Goal: Find specific page/section: Find specific page/section

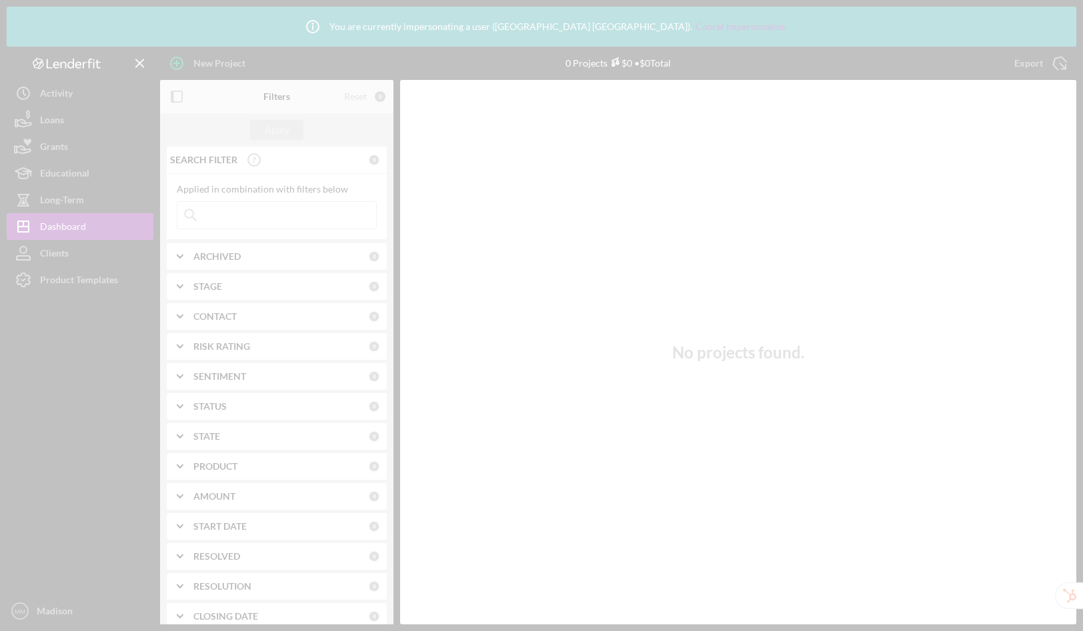
click at [73, 285] on div at bounding box center [541, 315] width 1083 height 631
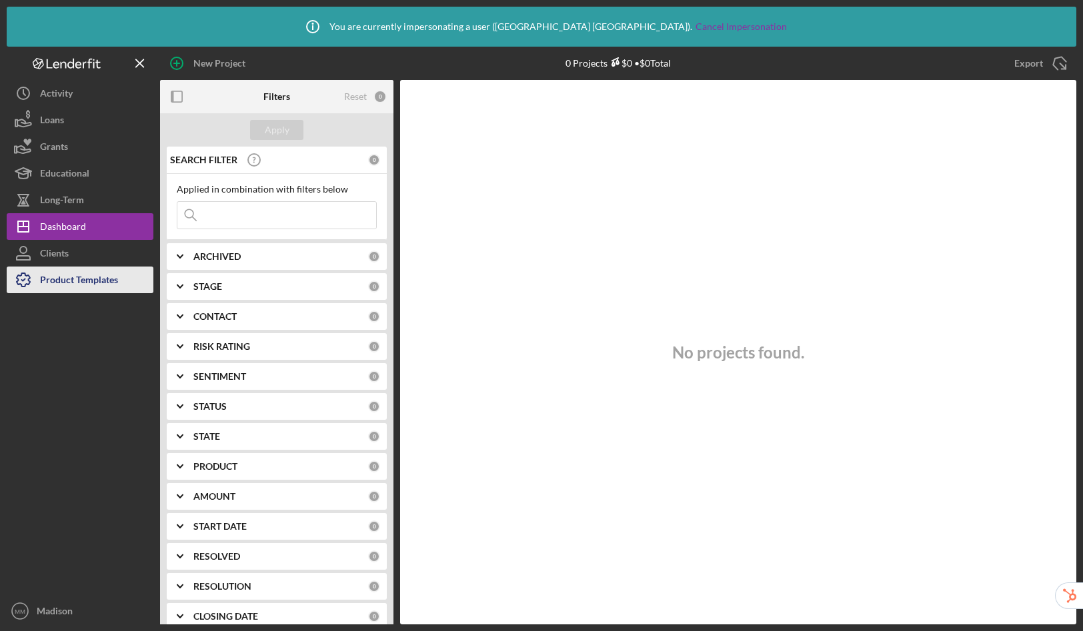
click at [50, 279] on div "Product Templates" at bounding box center [79, 282] width 78 height 30
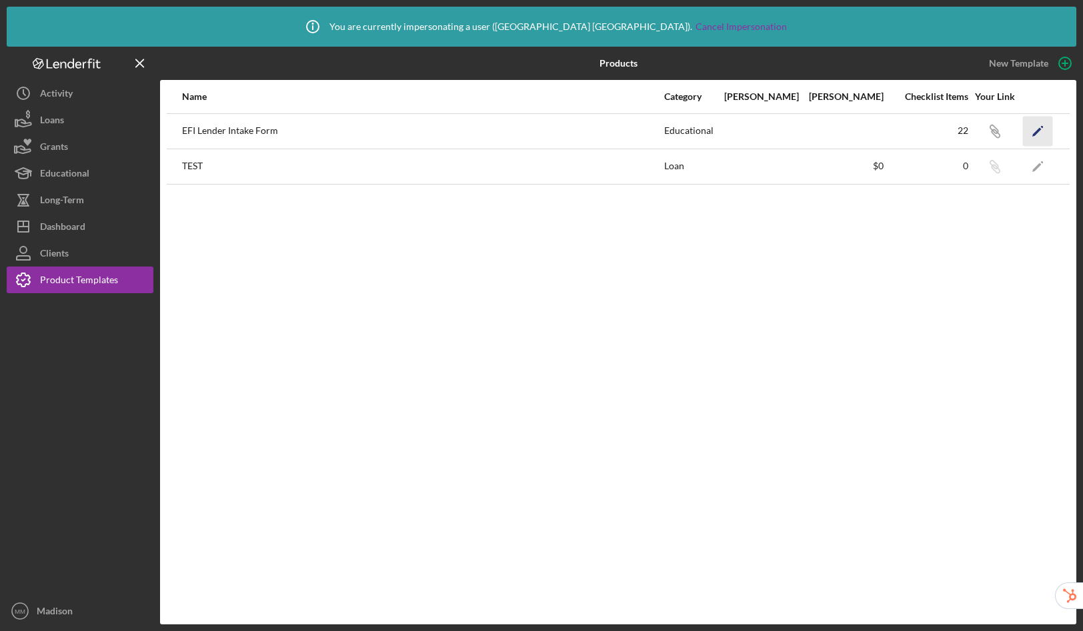
click at [1045, 123] on icon "Icon/Edit" at bounding box center [1038, 131] width 30 height 30
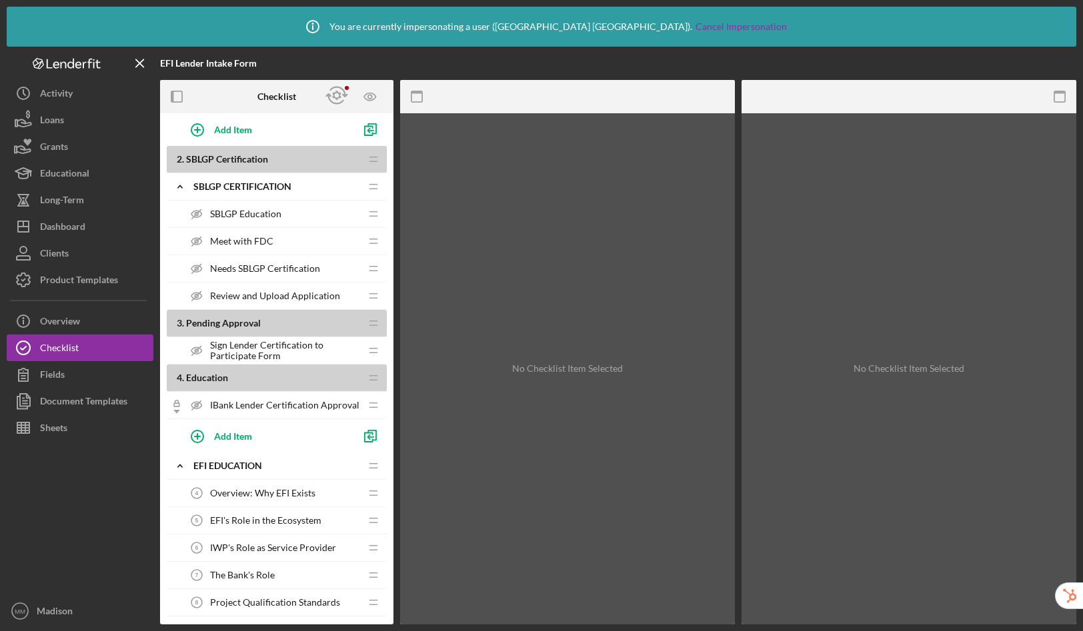
scroll to position [455, 0]
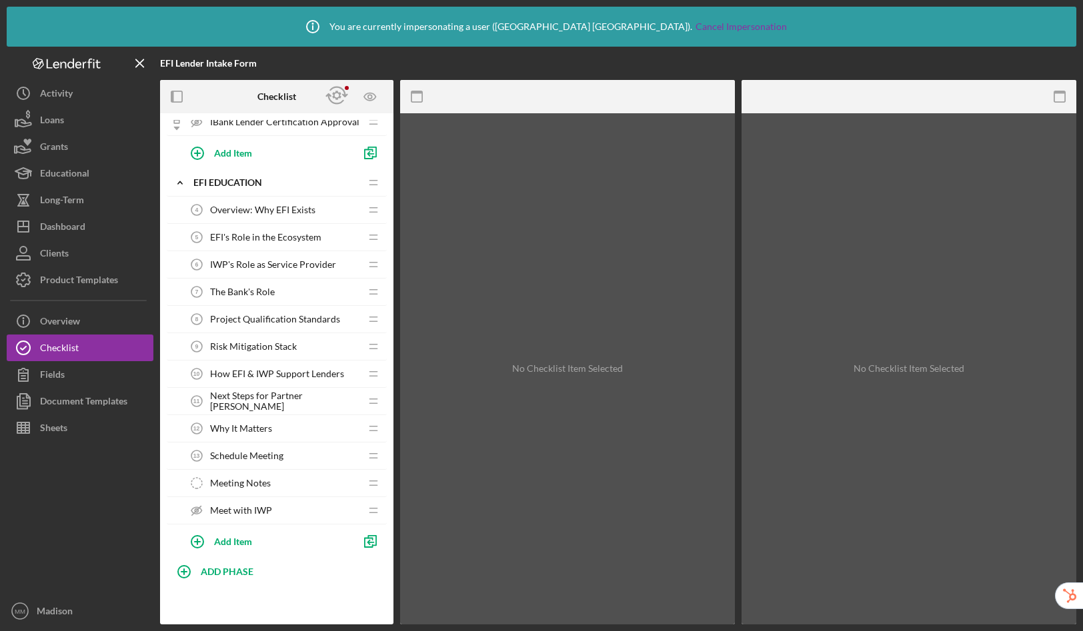
click at [276, 429] on div "Why It Matters 12 Why It Matters" at bounding box center [271, 428] width 177 height 27
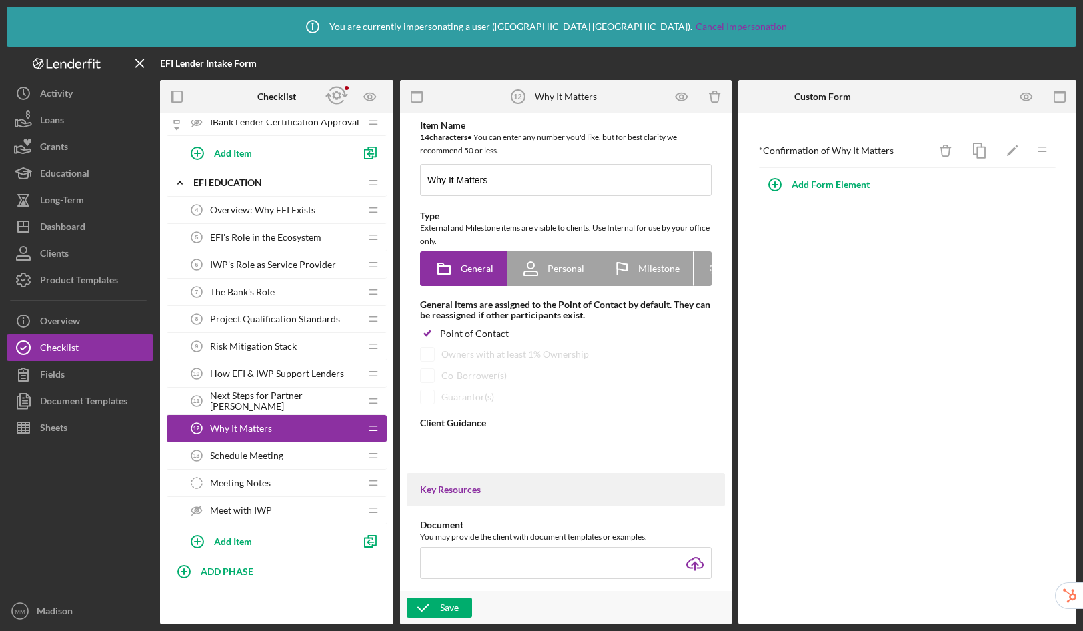
click at [287, 395] on div "Next Steps for Partner [PERSON_NAME] 11 Next Steps for Partner [PERSON_NAME]" at bounding box center [271, 401] width 177 height 27
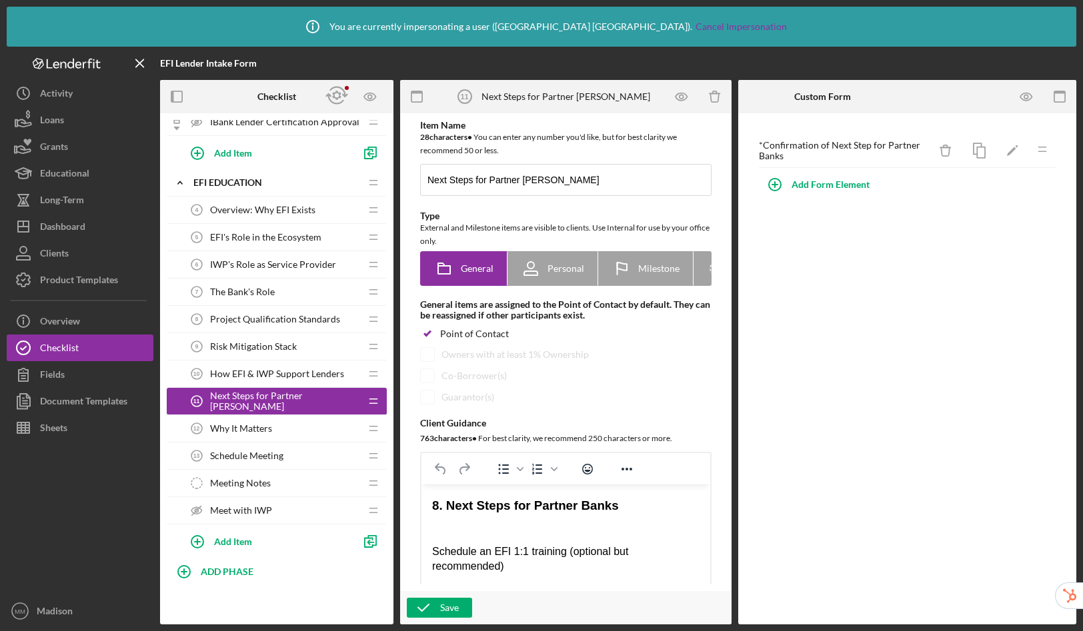
click at [289, 367] on div "How EFI & IWP Support Lenders 10 How EFI & IWP Support Lenders" at bounding box center [271, 374] width 177 height 27
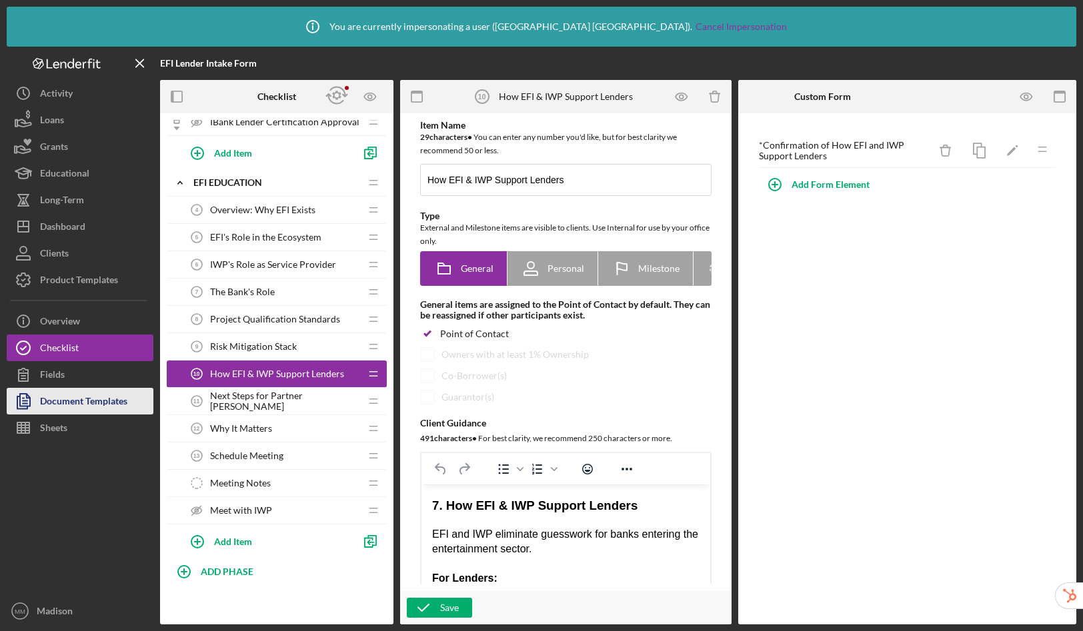
click at [73, 397] on div "Document Templates" at bounding box center [83, 403] width 87 height 30
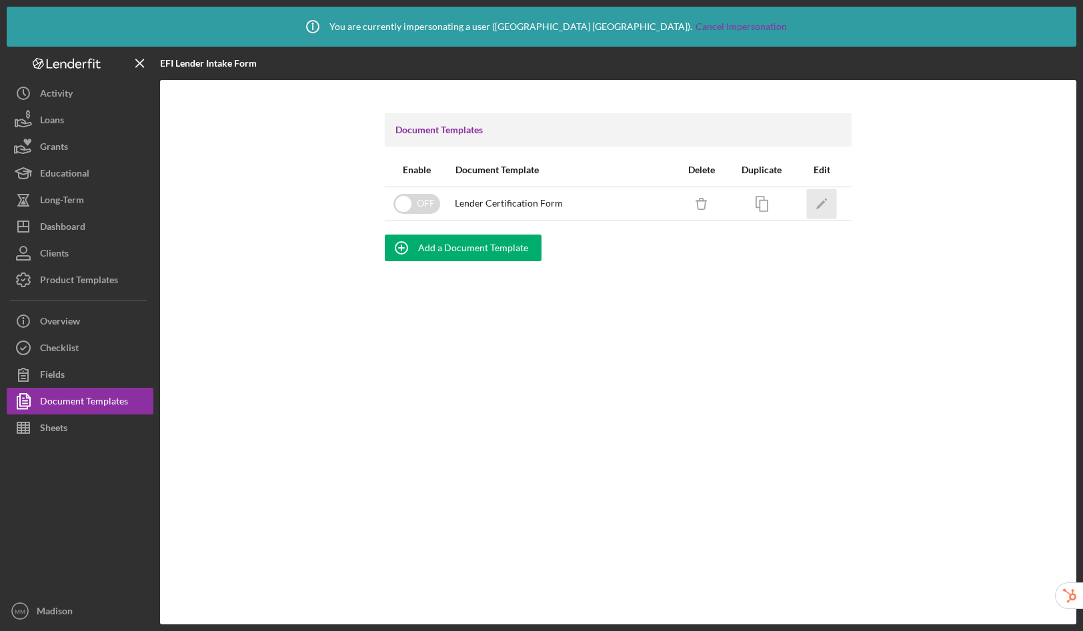
click at [820, 201] on icon "Icon/Edit" at bounding box center [822, 204] width 30 height 30
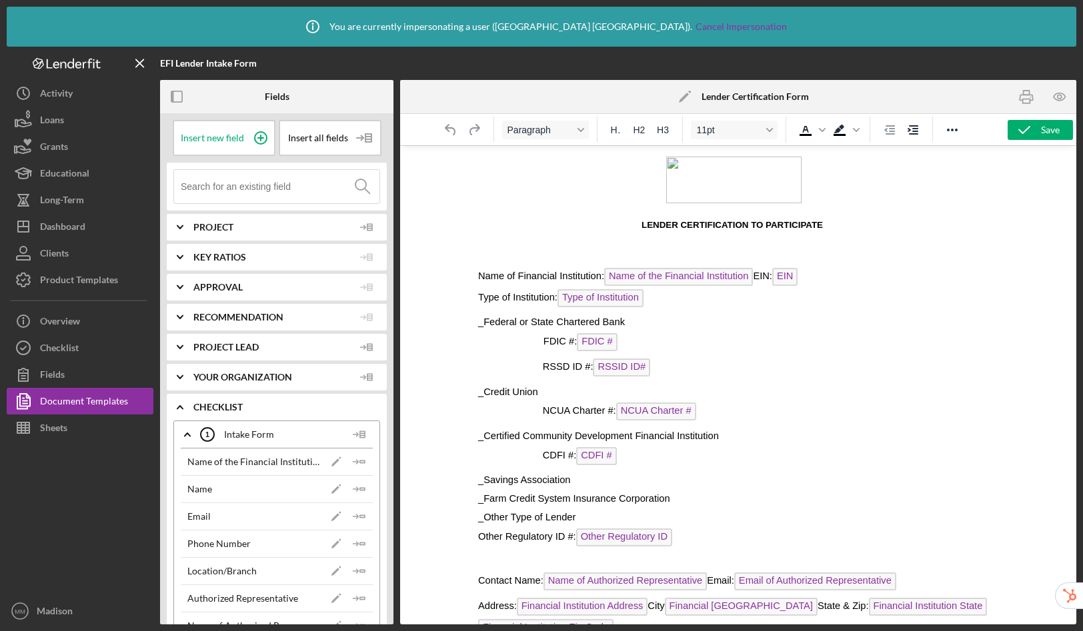
click at [609, 345] on span "FDIC #" at bounding box center [597, 342] width 40 height 18
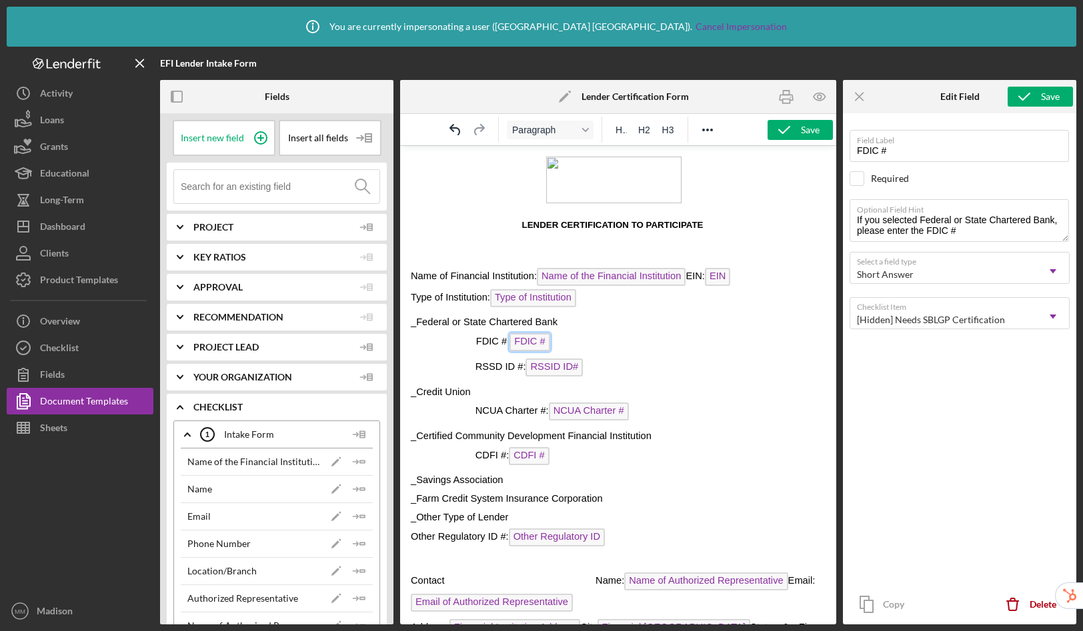
click at [564, 372] on span "RSSID ID#" at bounding box center [553, 368] width 57 height 18
click at [586, 410] on span "NCUA Charter #" at bounding box center [589, 412] width 80 height 18
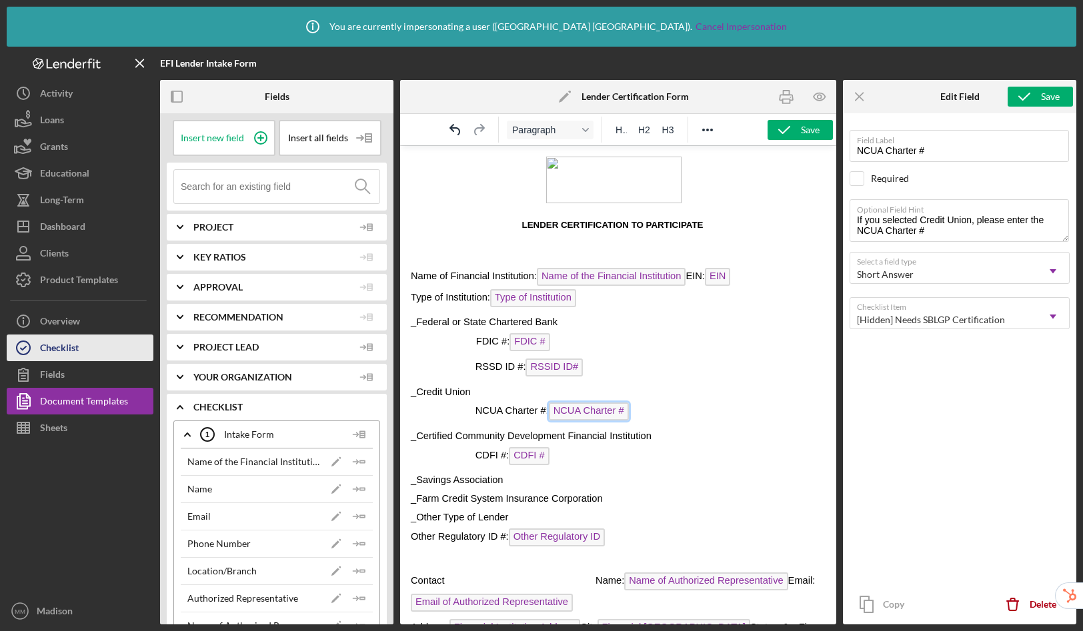
click at [99, 345] on button "Checklist" at bounding box center [80, 348] width 147 height 27
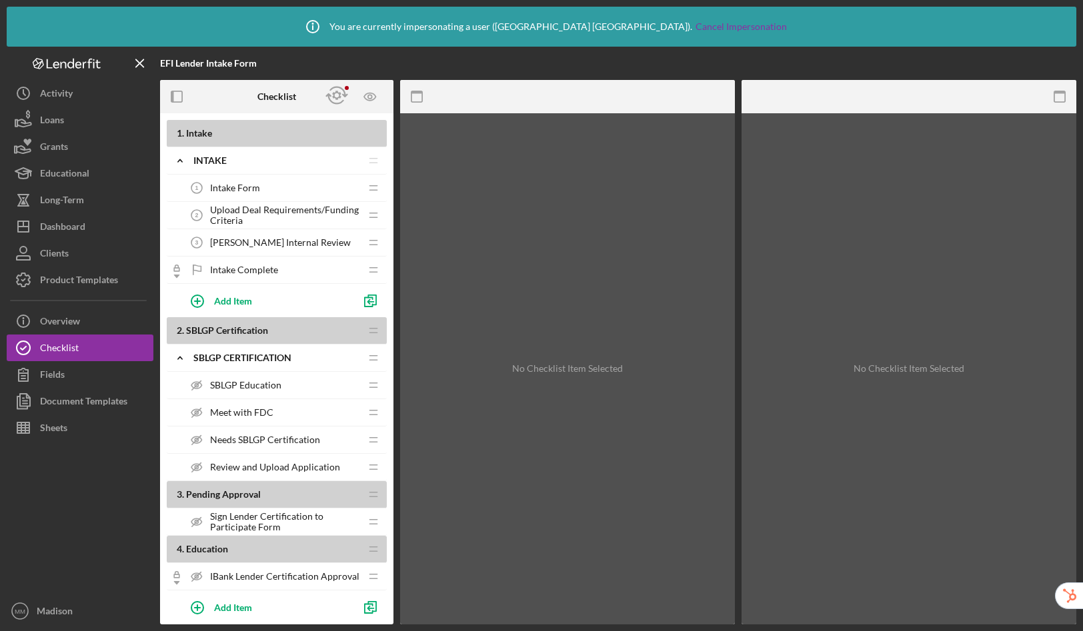
click at [279, 245] on span "[PERSON_NAME] Internal Review" at bounding box center [280, 242] width 141 height 11
